Goal: Find specific page/section: Find specific page/section

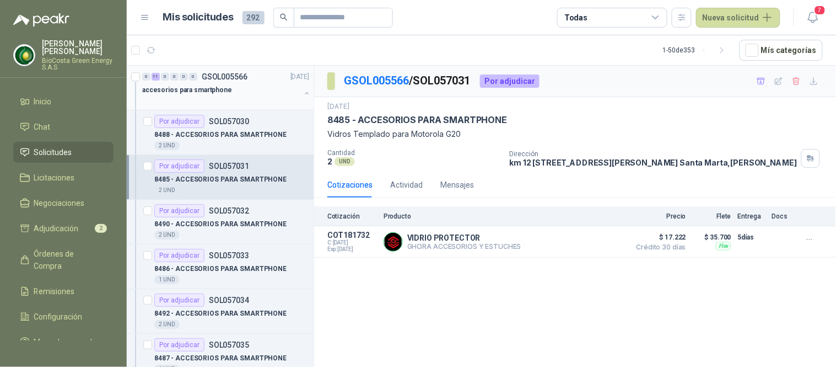
scroll to position [4, 0]
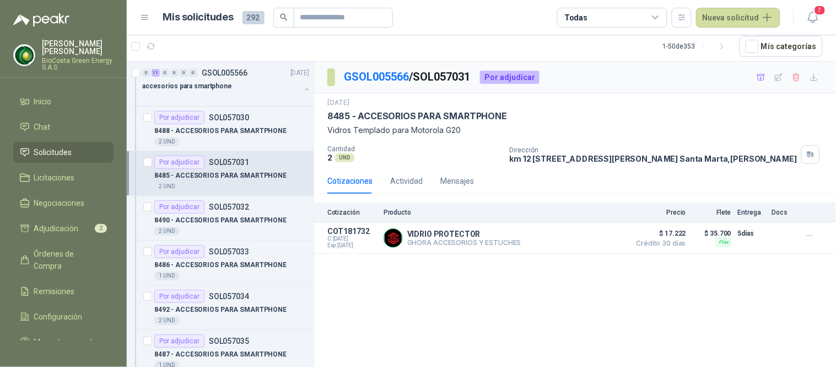
click at [66, 142] on link "Solicitudes" at bounding box center [63, 152] width 100 height 21
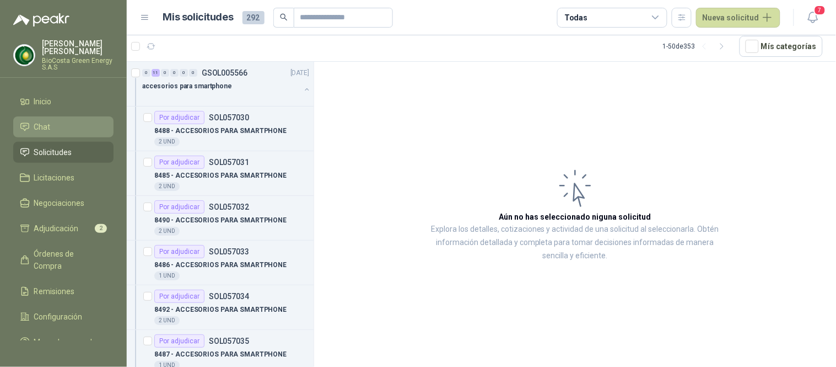
click at [53, 132] on li "Chat" at bounding box center [63, 127] width 87 height 12
click at [62, 155] on span "Solicitudes" at bounding box center [53, 152] width 38 height 12
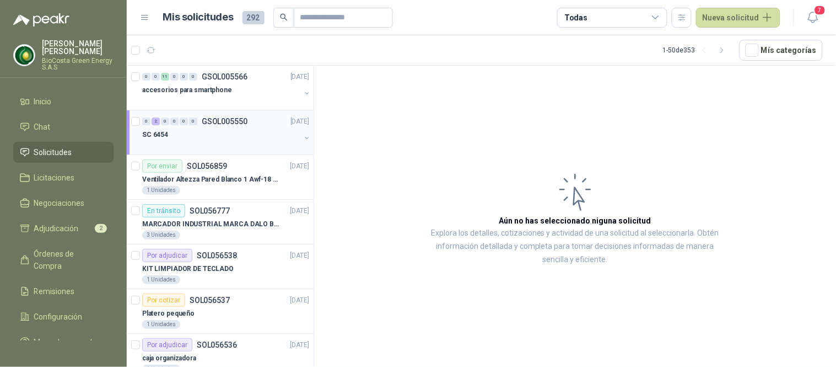
click at [201, 133] on div "SC 6454" at bounding box center [221, 134] width 158 height 13
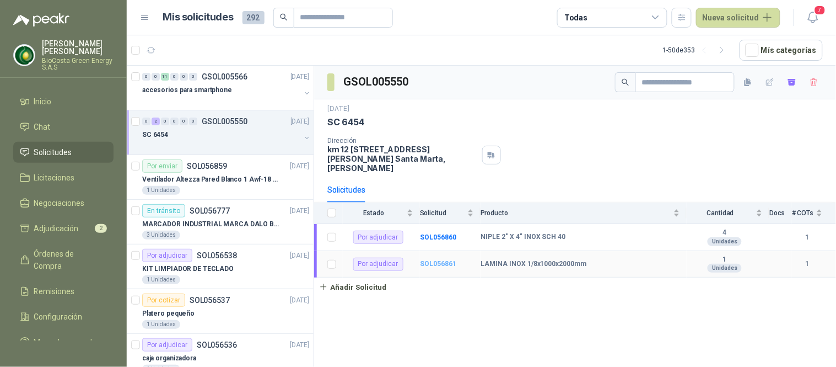
click at [429, 260] on b "SOL056861" at bounding box center [438, 264] width 36 height 8
